Goal: Task Accomplishment & Management: Use online tool/utility

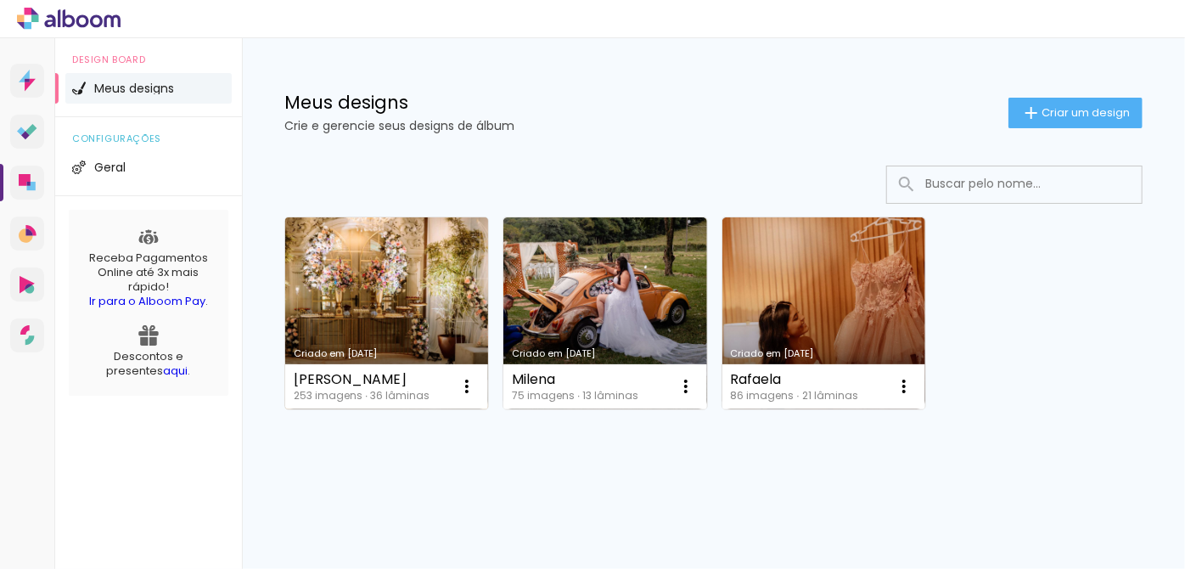
click at [378, 275] on link "Criado em [DATE]" at bounding box center [386, 313] width 203 height 192
